Goal: Task Accomplishment & Management: Manage account settings

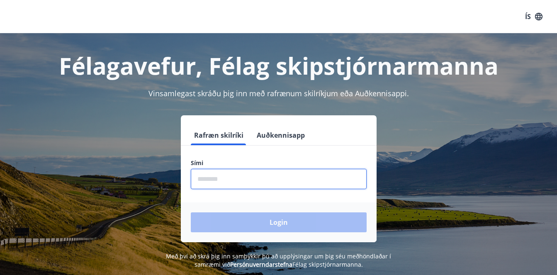
click at [266, 181] on input "phone" at bounding box center [279, 179] width 176 height 20
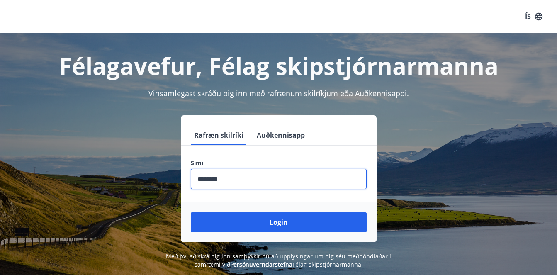
type input "********"
click at [191, 212] on button "Login" at bounding box center [279, 222] width 176 height 20
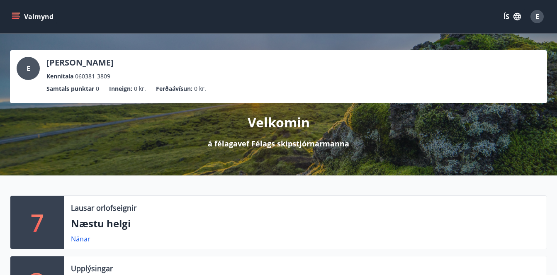
click at [17, 15] on icon "menu" at bounding box center [15, 15] width 7 height 1
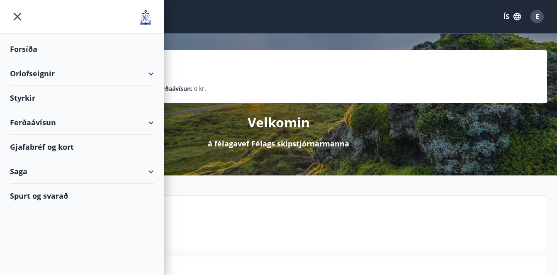
click at [22, 61] on div "Styrkir" at bounding box center [82, 49] width 144 height 24
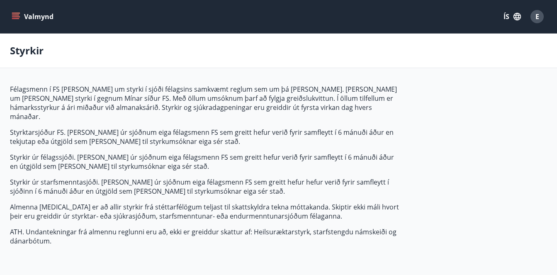
type input "***"
click at [15, 17] on icon "menu" at bounding box center [16, 16] width 9 height 1
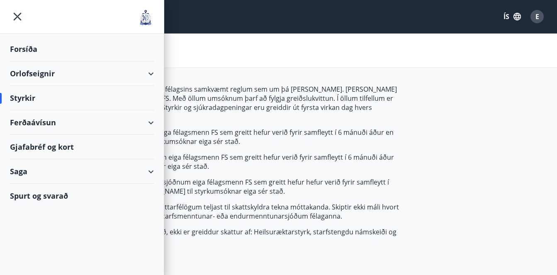
click at [22, 53] on div "Forsíða" at bounding box center [82, 49] width 144 height 24
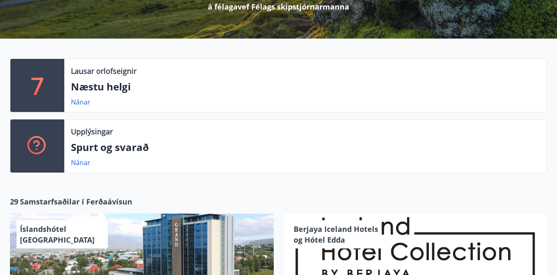
scroll to position [124, 0]
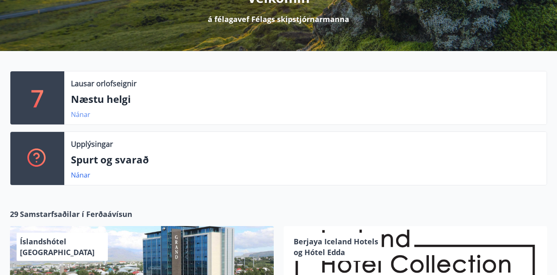
click at [81, 115] on link "Nánar" at bounding box center [81, 114] width 20 height 9
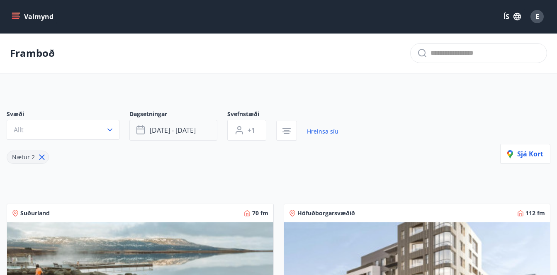
click at [151, 131] on span "[DATE] - [DATE]" at bounding box center [173, 130] width 46 height 9
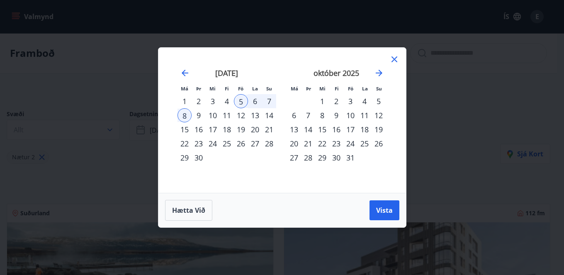
click at [212, 101] on div "3" at bounding box center [213, 101] width 14 height 14
click at [240, 101] on div "5" at bounding box center [241, 101] width 14 height 14
click at [383, 208] on span "Vista" at bounding box center [384, 210] width 17 height 9
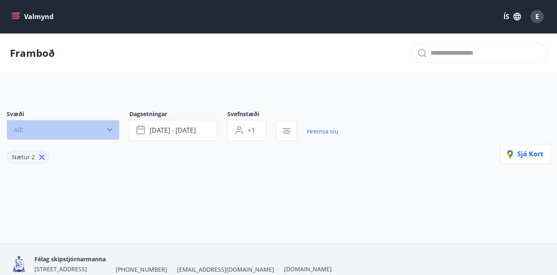
click at [103, 129] on button "Allt" at bounding box center [63, 130] width 113 height 20
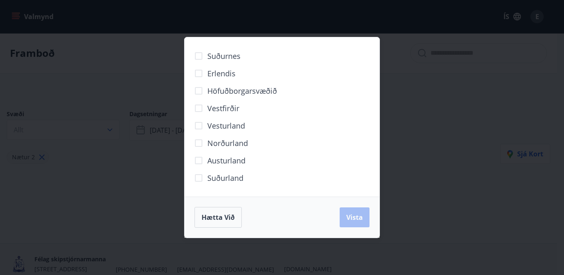
click at [217, 92] on span "Höfuðborgarsvæðið" at bounding box center [242, 90] width 70 height 11
click at [353, 215] on span "Vista" at bounding box center [354, 217] width 17 height 9
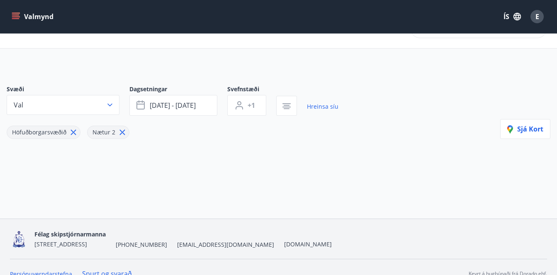
scroll to position [38, 0]
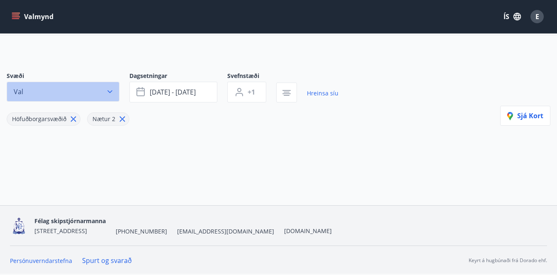
click at [50, 91] on button "Val" at bounding box center [63, 92] width 113 height 20
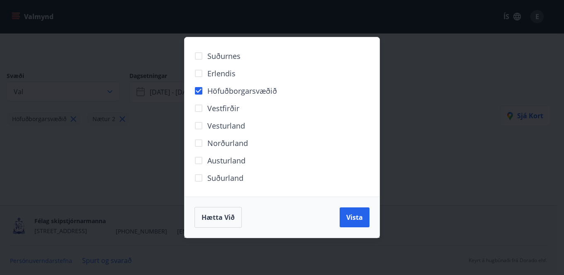
click at [215, 92] on span "Höfuðborgarsvæðið" at bounding box center [242, 90] width 70 height 11
click at [356, 219] on span "Vista" at bounding box center [354, 217] width 17 height 9
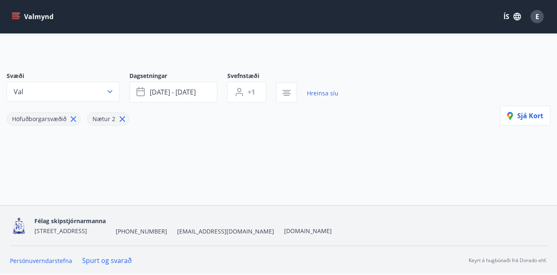
click at [73, 117] on icon at bounding box center [73, 119] width 9 height 9
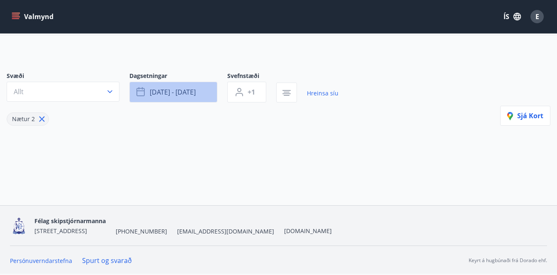
click at [206, 90] on button "[DATE] - [DATE]" at bounding box center [173, 92] width 88 height 21
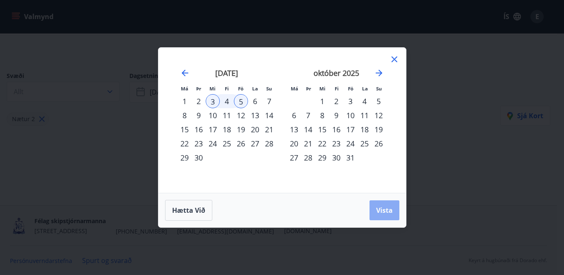
click at [374, 207] on button "Vista" at bounding box center [385, 210] width 30 height 20
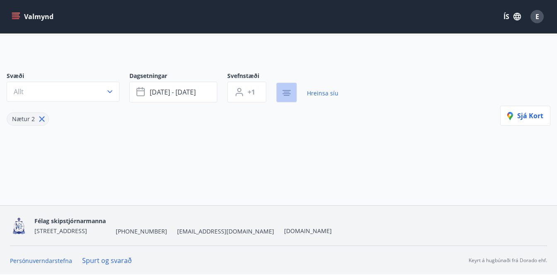
click at [285, 89] on icon "button" at bounding box center [287, 93] width 10 height 10
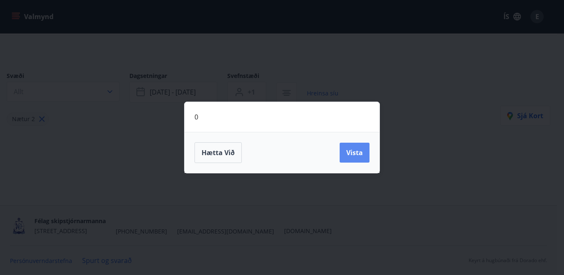
click at [360, 154] on span "Vista" at bounding box center [354, 152] width 17 height 9
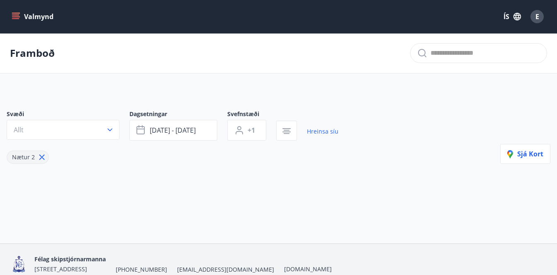
click at [19, 17] on icon "menu" at bounding box center [16, 16] width 9 height 1
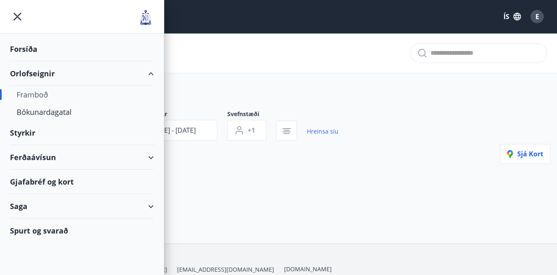
click at [36, 96] on div "Framboð" at bounding box center [82, 94] width 131 height 17
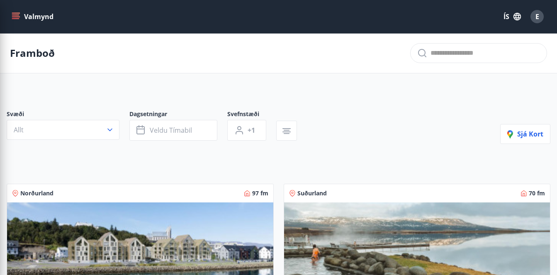
click at [364, 121] on div "Svæði Allt Dagsetningar Veldu tímabil Svefnstæði +1 Sjá kort" at bounding box center [279, 127] width 544 height 34
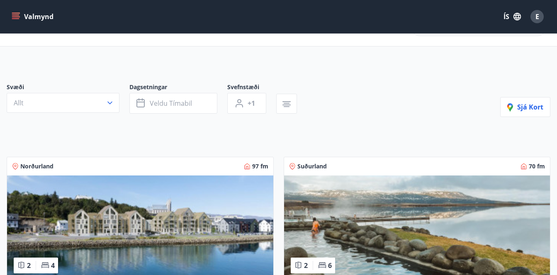
scroll to position [41, 0]
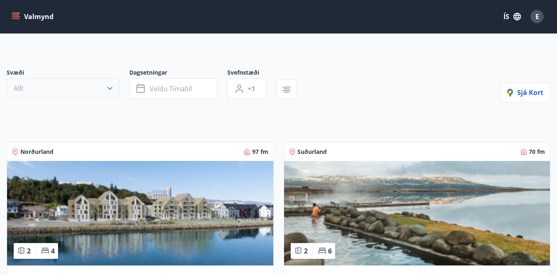
click at [113, 86] on icon "button" at bounding box center [110, 88] width 8 height 8
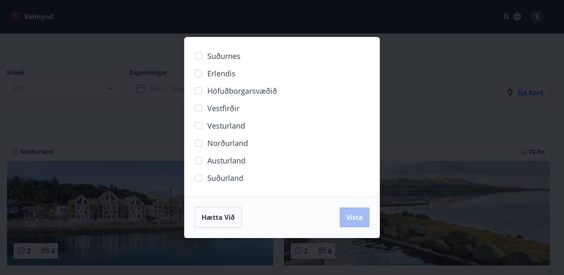
click at [218, 92] on span "Höfuðborgarsvæðið" at bounding box center [242, 90] width 70 height 11
click at [363, 219] on span "Vista" at bounding box center [354, 217] width 17 height 9
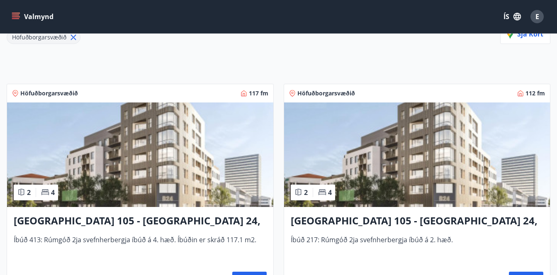
scroll to position [124, 0]
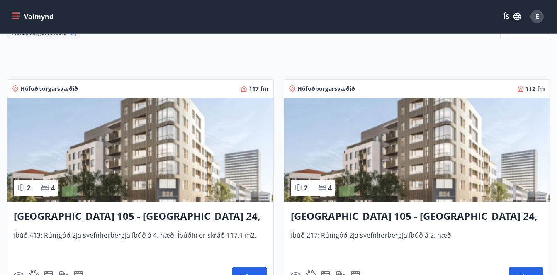
click at [177, 183] on img at bounding box center [140, 150] width 266 height 105
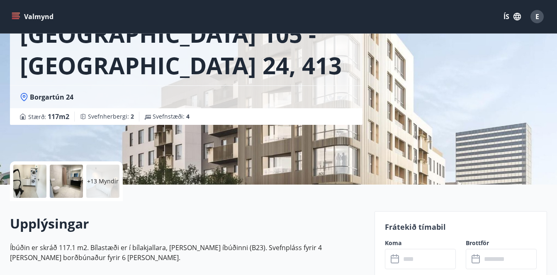
scroll to position [166, 0]
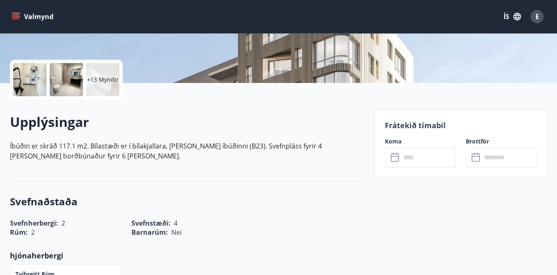
click at [421, 155] on input "text" at bounding box center [428, 157] width 55 height 20
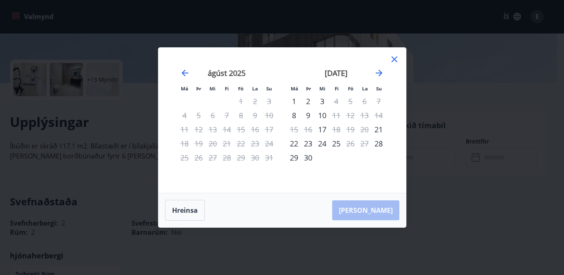
click at [398, 60] on icon at bounding box center [395, 59] width 10 height 10
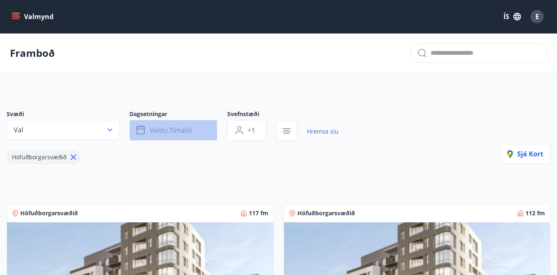
click at [178, 132] on span "Veldu tímabil" at bounding box center [171, 130] width 42 height 9
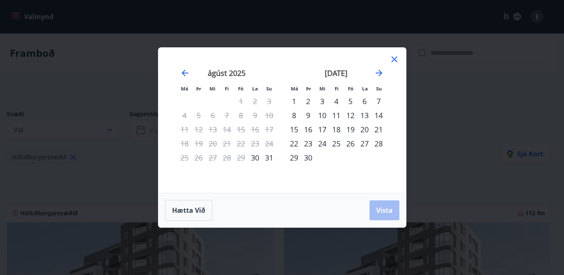
click at [322, 102] on div "3" at bounding box center [322, 101] width 14 height 14
click at [350, 100] on div "5" at bounding box center [351, 101] width 14 height 14
click at [384, 206] on span "Vista" at bounding box center [384, 210] width 17 height 9
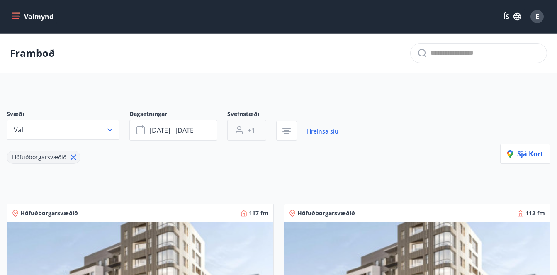
click at [251, 130] on span "+1" at bounding box center [251, 130] width 7 height 9
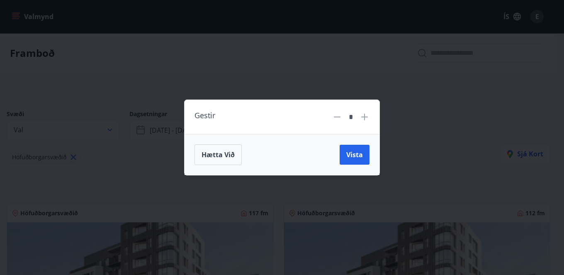
click at [365, 116] on icon at bounding box center [364, 117] width 7 height 7
click at [365, 113] on icon at bounding box center [365, 117] width 10 height 10
type input "*"
click at [359, 157] on span "Vista" at bounding box center [354, 154] width 17 height 9
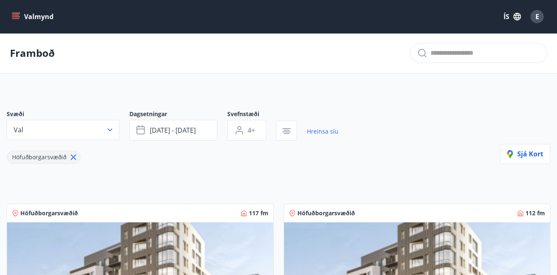
click at [365, 148] on div "Svæði Val Dagsetningar [DATE] - [DATE] Svefnstæði 4+ Hreinsa síu Höfuðborgarsvæ…" at bounding box center [279, 137] width 544 height 54
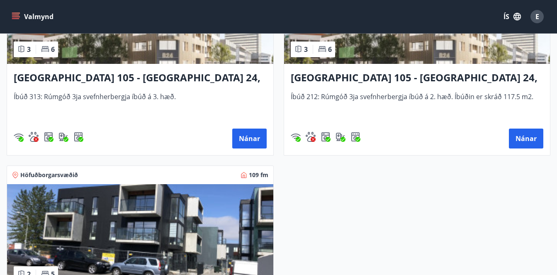
scroll to position [581, 0]
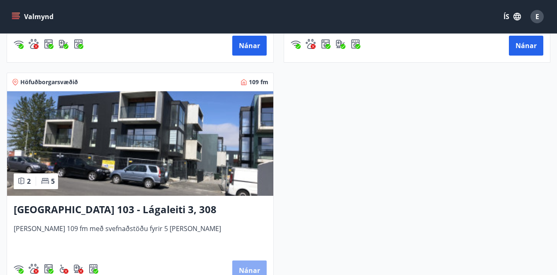
click at [250, 266] on button "Nánar" at bounding box center [249, 271] width 34 height 20
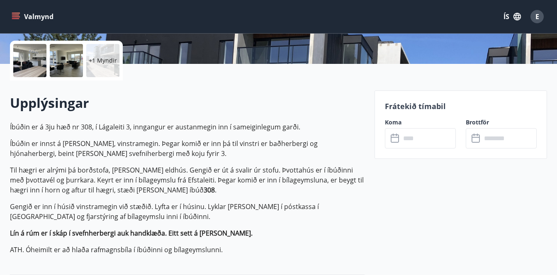
scroll to position [207, 0]
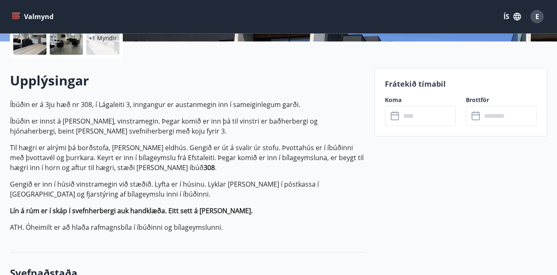
click at [425, 117] on input "text" at bounding box center [428, 116] width 55 height 20
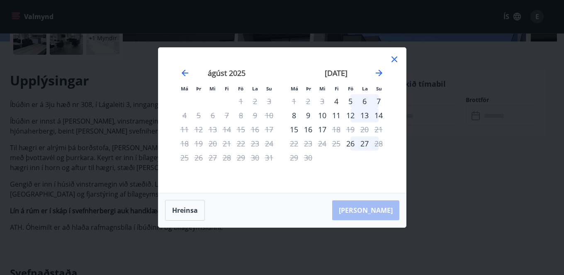
drag, startPoint x: 394, startPoint y: 57, endPoint x: 392, endPoint y: 67, distance: 10.2
click at [395, 57] on icon at bounding box center [395, 59] width 10 height 10
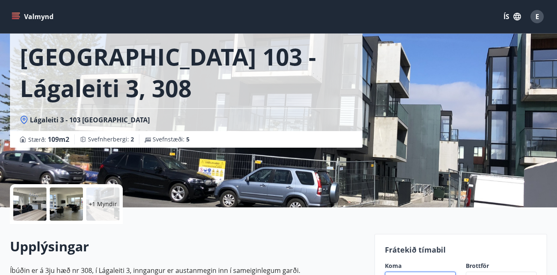
scroll to position [0, 0]
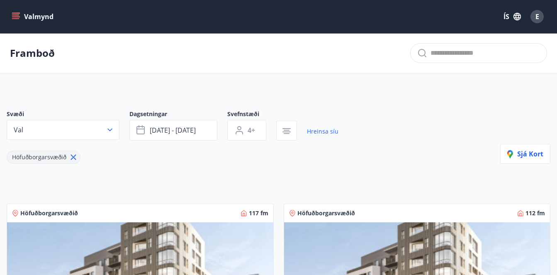
click at [408, 148] on div "Svæði Val Dagsetningar [DATE] - [DATE] Svefnstæði 4+ Hreinsa síu Höfuðborgarsvæ…" at bounding box center [279, 137] width 544 height 54
click at [28, 19] on button "Valmynd" at bounding box center [33, 16] width 47 height 15
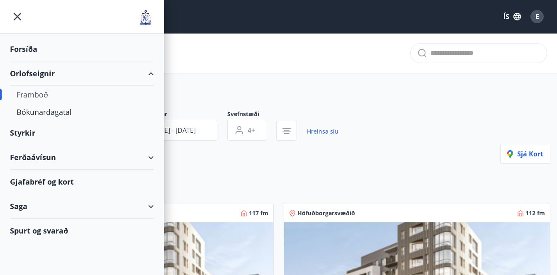
click at [45, 95] on div "Framboð" at bounding box center [82, 94] width 131 height 17
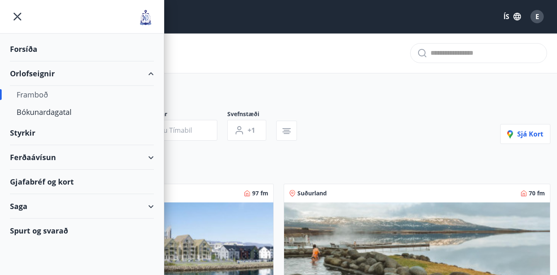
type input "*"
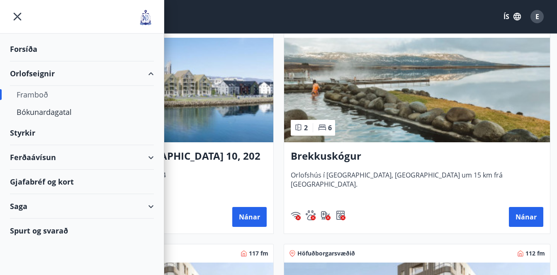
scroll to position [166, 0]
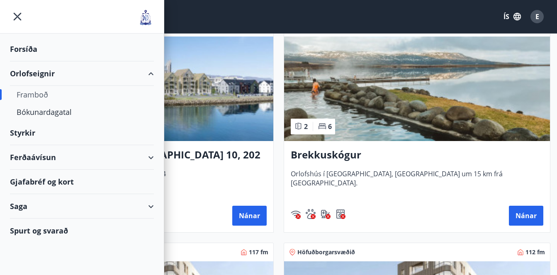
click at [13, 15] on icon "menu" at bounding box center [17, 16] width 15 height 15
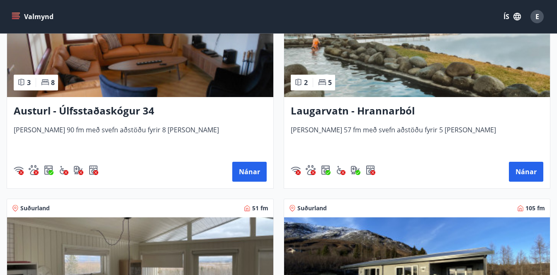
scroll to position [1950, 0]
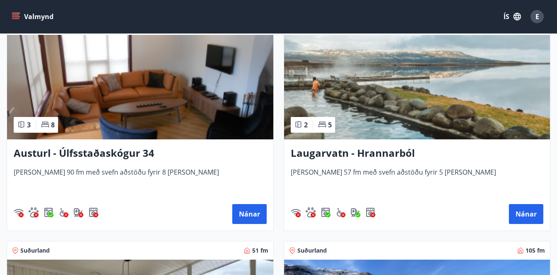
click at [121, 156] on h3 "Austurl - Úlfsstaðaskógur 34" at bounding box center [140, 153] width 253 height 15
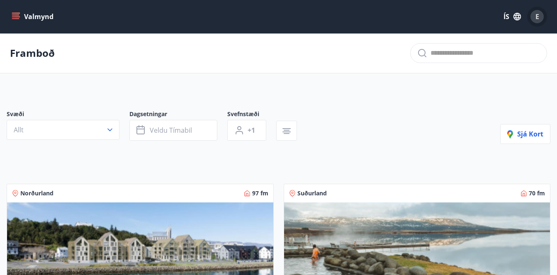
click at [537, 20] on span "E" at bounding box center [538, 16] width 4 height 9
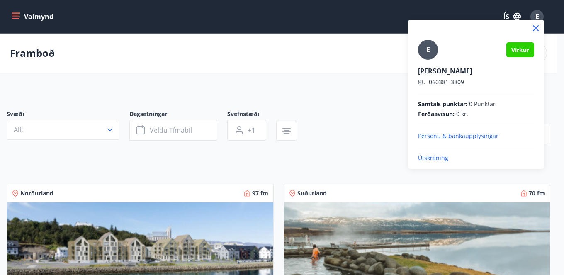
click at [438, 158] on p "Útskráning" at bounding box center [476, 158] width 116 height 8
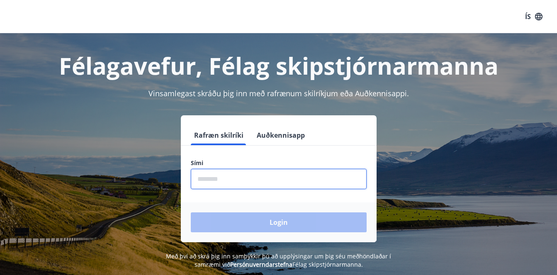
click at [245, 179] on input "phone" at bounding box center [279, 179] width 176 height 20
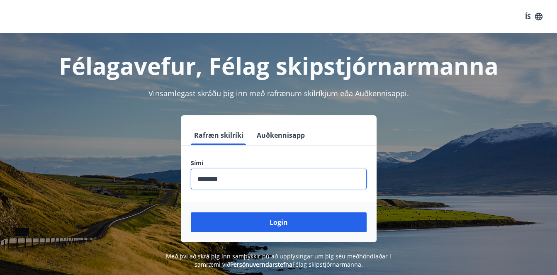
type input "********"
click at [191, 212] on button "Login" at bounding box center [279, 222] width 176 height 20
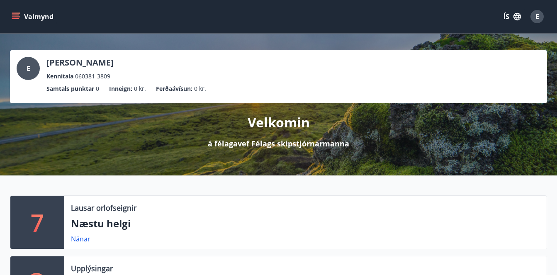
click at [540, 17] on div "E" at bounding box center [537, 16] width 13 height 13
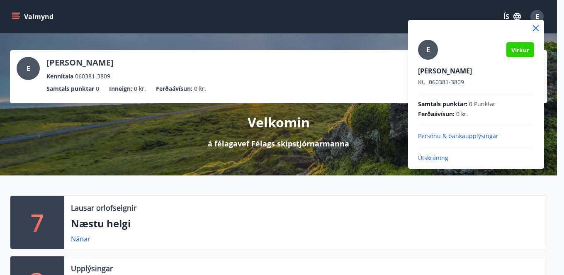
click at [448, 136] on p "Persónu & bankaupplýsingar" at bounding box center [476, 136] width 116 height 8
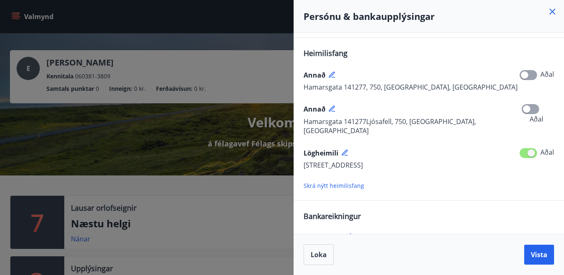
scroll to position [166, 0]
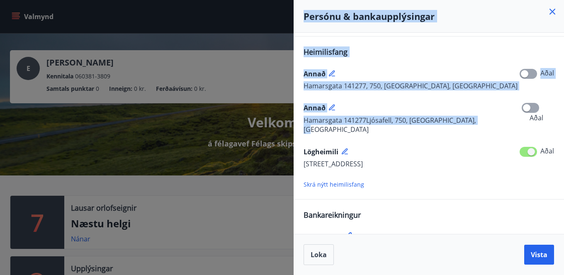
drag, startPoint x: 475, startPoint y: 118, endPoint x: 289, endPoint y: 114, distance: 185.9
click at [290, 114] on div "Persónu & bankaupplýsingar Netfang Heima eddigr1981@gmail.com Aðal Skrá nýtt ne…" at bounding box center [282, 137] width 564 height 275
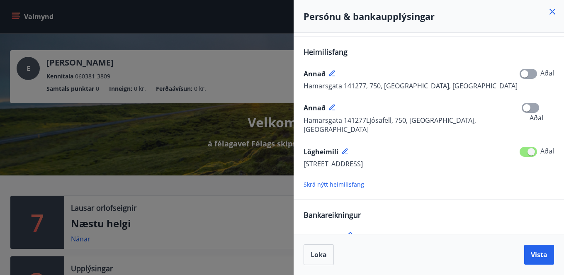
click at [481, 145] on div "Lögheimili" at bounding box center [429, 151] width 251 height 13
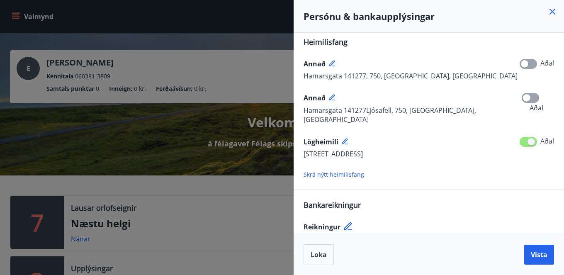
scroll to position [185, 0]
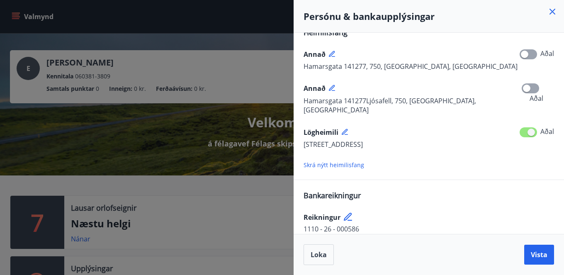
click at [333, 87] on icon at bounding box center [332, 88] width 6 height 6
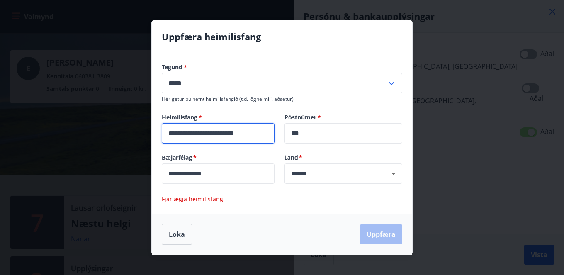
drag, startPoint x: 217, startPoint y: 134, endPoint x: 264, endPoint y: 134, distance: 47.3
click at [264, 134] on input "**********" at bounding box center [218, 133] width 113 height 20
type input "**********"
click at [180, 199] on span "Fjarlægja heimilisfang" at bounding box center [192, 199] width 61 height 8
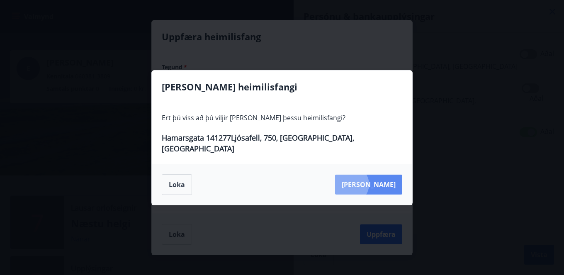
click at [389, 179] on button "Eyða" at bounding box center [368, 185] width 67 height 20
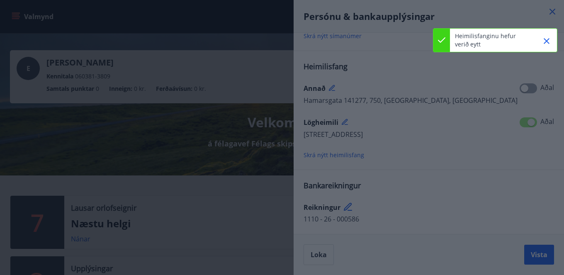
scroll to position [151, 0]
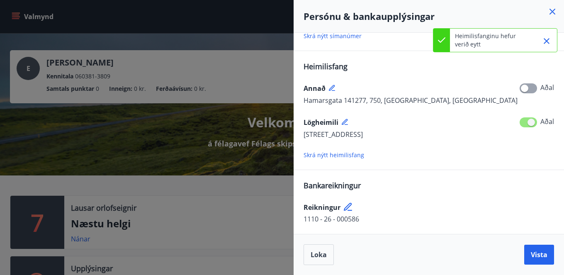
click at [332, 86] on icon at bounding box center [332, 88] width 7 height 7
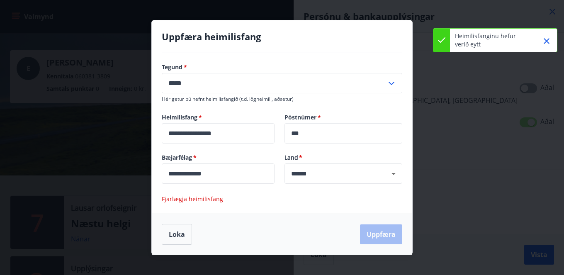
click at [211, 198] on span "Fjarlægja heimilisfang" at bounding box center [192, 199] width 61 height 8
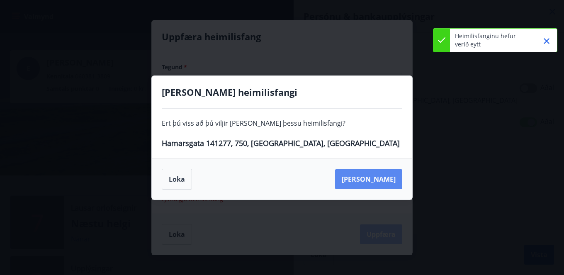
click at [388, 178] on button "Eyða" at bounding box center [368, 179] width 67 height 20
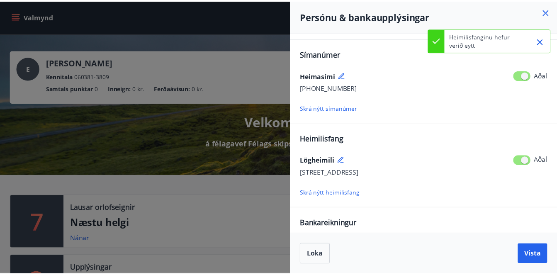
scroll to position [117, 0]
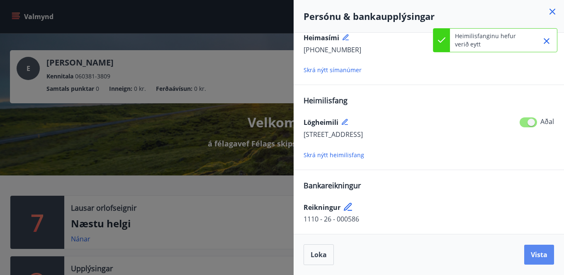
click at [546, 263] on button "Vista" at bounding box center [539, 255] width 30 height 20
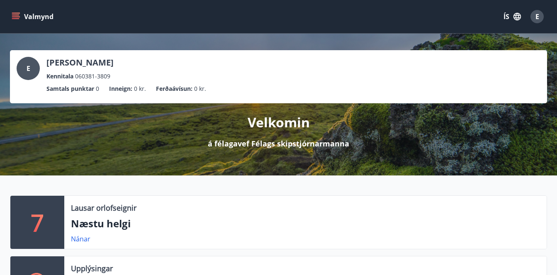
click at [16, 15] on icon "menu" at bounding box center [15, 15] width 7 height 1
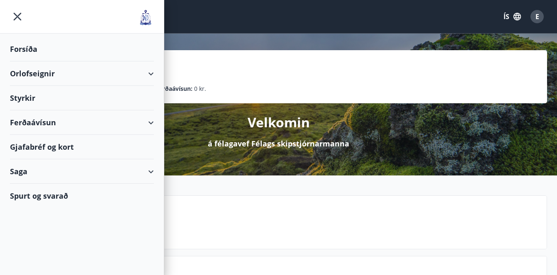
click at [154, 73] on div "Orlofseignir" at bounding box center [82, 73] width 164 height 24
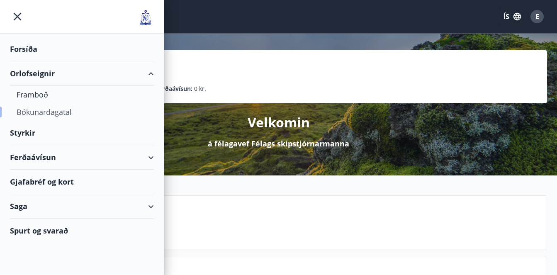
click at [47, 110] on div "Bókunardagatal" at bounding box center [82, 111] width 131 height 17
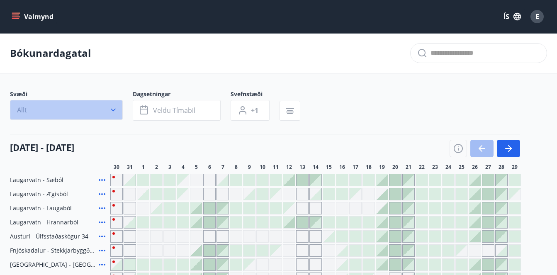
click at [110, 107] on icon "button" at bounding box center [113, 110] width 8 height 8
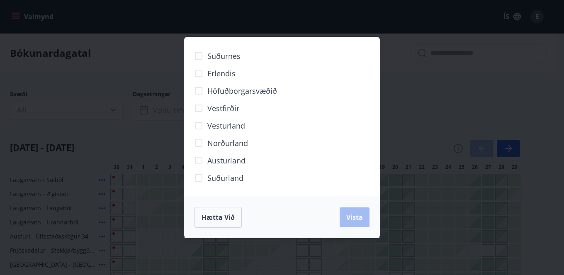
click at [219, 90] on span "Höfuðborgarsvæðið" at bounding box center [242, 90] width 70 height 11
click at [358, 218] on span "Vista" at bounding box center [354, 217] width 17 height 9
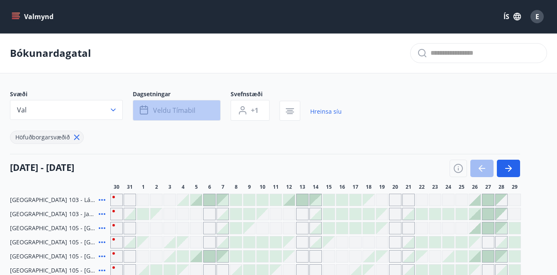
click at [180, 112] on span "Veldu tímabil" at bounding box center [174, 110] width 42 height 9
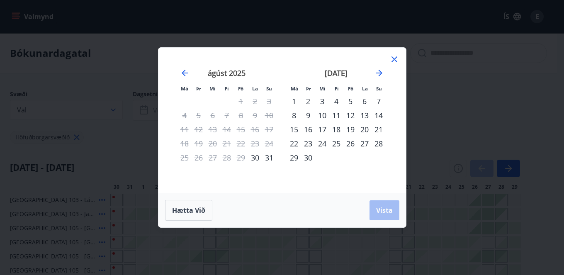
click at [322, 103] on div "3" at bounding box center [322, 101] width 14 height 14
click at [352, 102] on div "5" at bounding box center [351, 101] width 14 height 14
click at [388, 215] on button "Vista" at bounding box center [385, 210] width 30 height 20
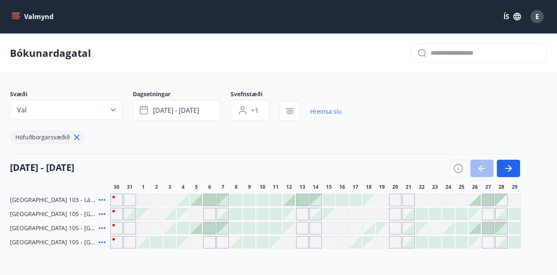
click at [459, 169] on icon "button" at bounding box center [458, 168] width 10 height 10
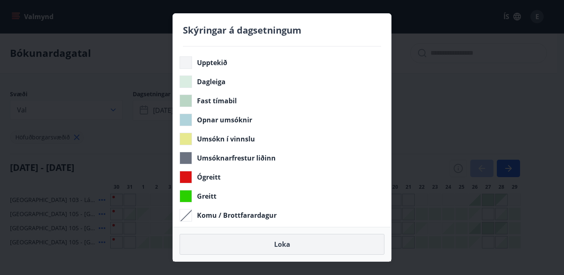
click at [284, 244] on button "Loka" at bounding box center [282, 244] width 205 height 21
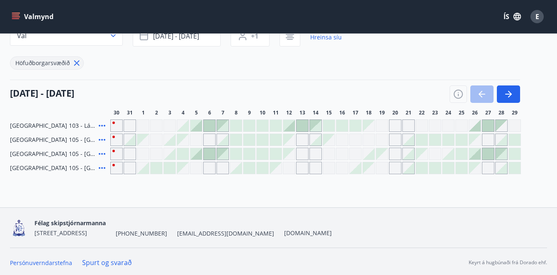
scroll to position [76, 0]
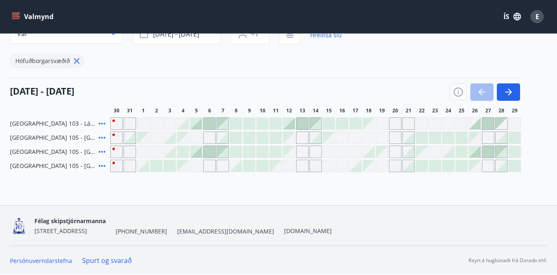
click at [169, 120] on div "Gráir dagar eru ekki bókanlegir" at bounding box center [169, 123] width 12 height 12
click at [249, 123] on div at bounding box center [250, 124] width 12 height 12
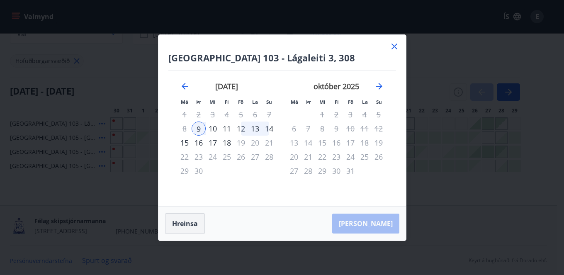
click at [186, 224] on button "Hreinsa" at bounding box center [185, 223] width 40 height 21
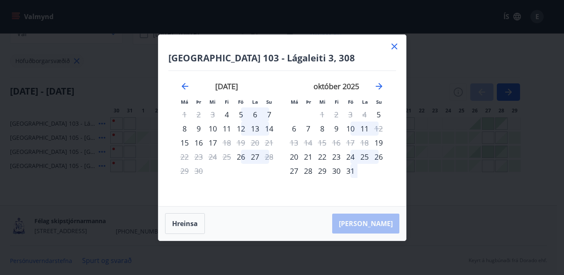
click at [395, 48] on icon at bounding box center [395, 46] width 10 height 10
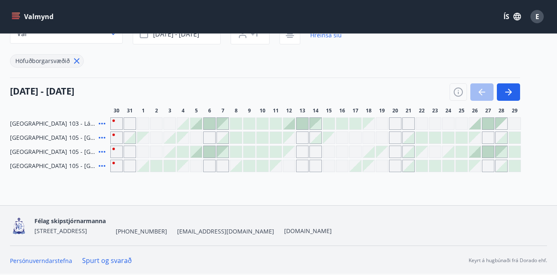
click at [541, 20] on div "E" at bounding box center [537, 16] width 13 height 13
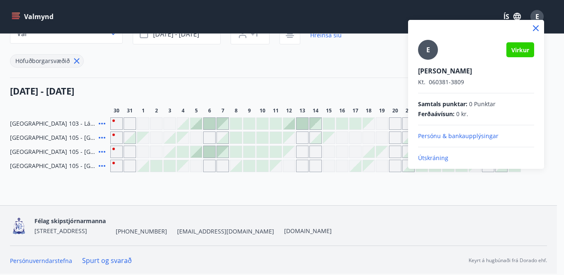
click at [471, 137] on p "Persónu & bankaupplýsingar" at bounding box center [476, 136] width 116 height 8
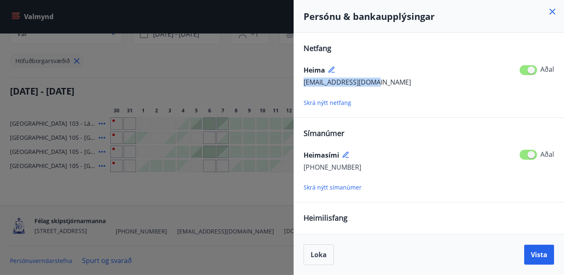
drag, startPoint x: 305, startPoint y: 83, endPoint x: 380, endPoint y: 86, distance: 75.2
click at [380, 86] on div "eddigr1981@gmail.com Aðal" at bounding box center [429, 82] width 251 height 11
copy span "eddigr1981@gmail.com"
click at [554, 9] on icon at bounding box center [553, 12] width 10 height 10
